Goal: Task Accomplishment & Management: Complete application form

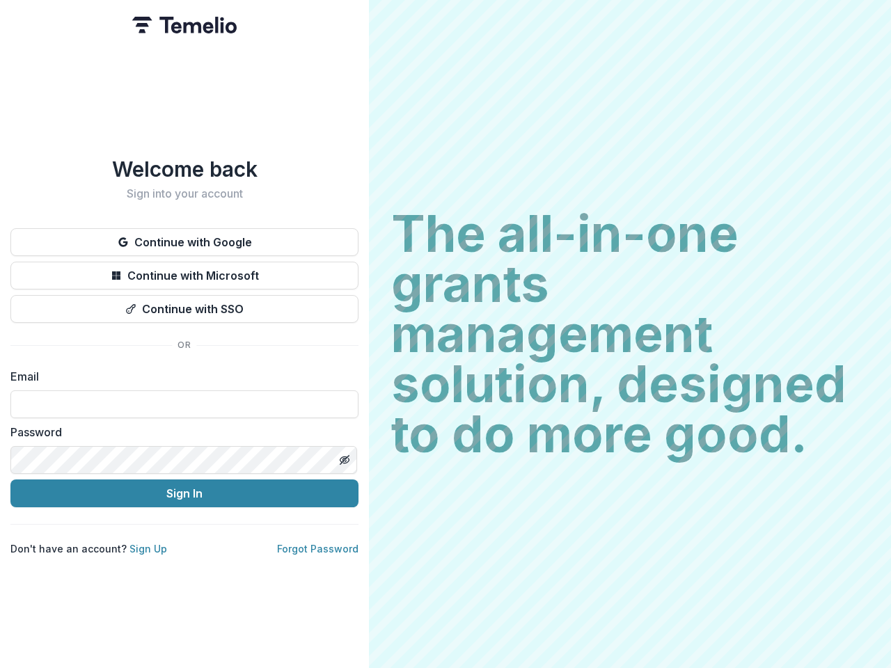
click at [445, 334] on h2 "The all-in-one grants management solution, designed to do more good." at bounding box center [629, 334] width 477 height 251
click at [184, 237] on button "Continue with Google" at bounding box center [184, 242] width 348 height 28
click at [184, 270] on button "Continue with Microsoft" at bounding box center [184, 276] width 348 height 28
click at [184, 303] on button "Continue with SSO" at bounding box center [184, 309] width 348 height 28
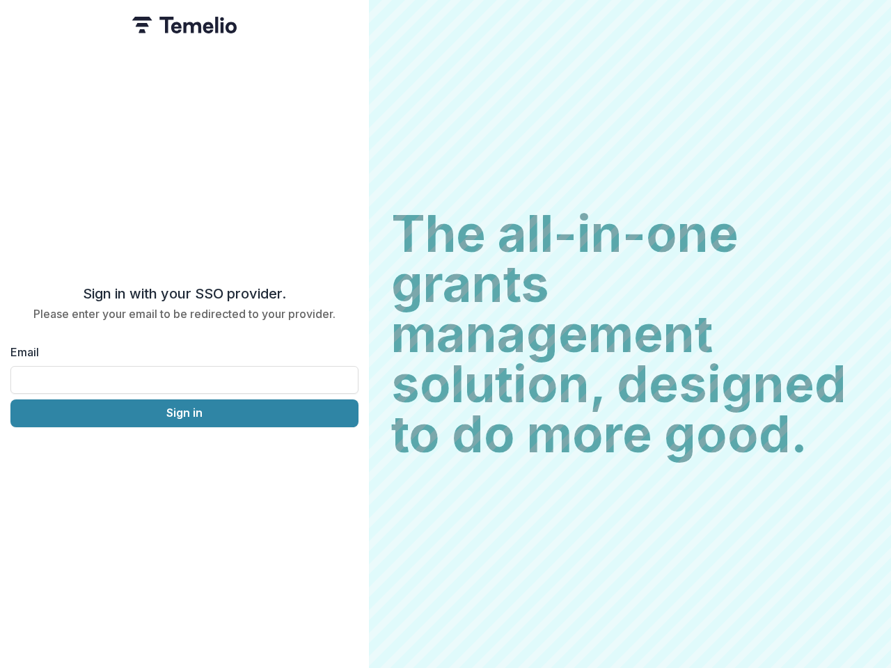
click at [344, 454] on div "Sign in with your SSO provider. Please enter your email to be redirected to you…" at bounding box center [184, 334] width 369 height 668
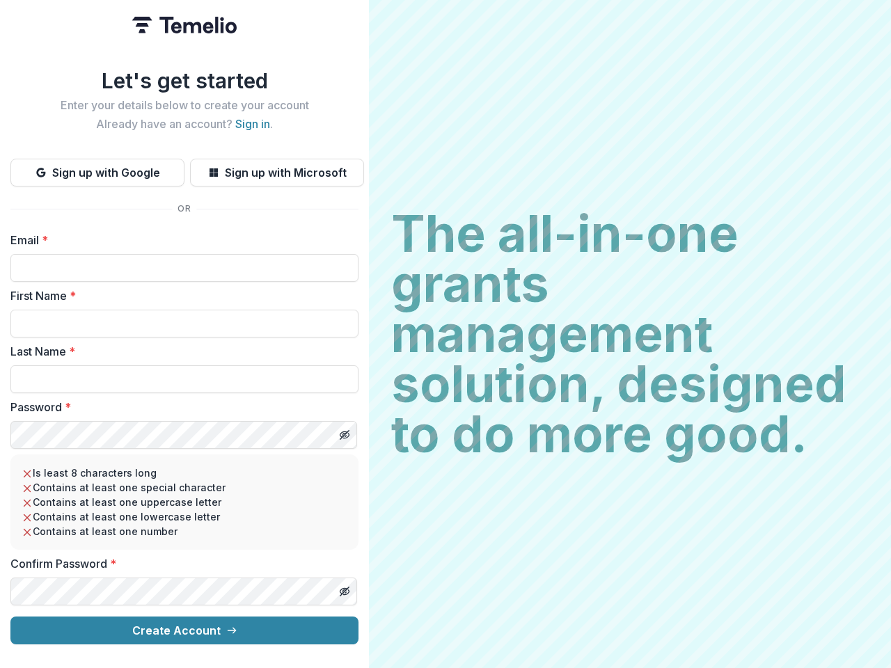
click at [445, 334] on h2 "The all-in-one grants management solution, designed to do more good." at bounding box center [629, 334] width 477 height 251
click at [97, 167] on button "Sign up with Google" at bounding box center [97, 173] width 174 height 28
click at [276, 167] on button "Sign up with Microsoft" at bounding box center [277, 173] width 174 height 28
click at [344, 431] on line "Toggle password visibility" at bounding box center [344, 435] width 8 height 8
click at [344, 587] on line "Toggle password visibility" at bounding box center [344, 591] width 8 height 8
